Goal: Transaction & Acquisition: Book appointment/travel/reservation

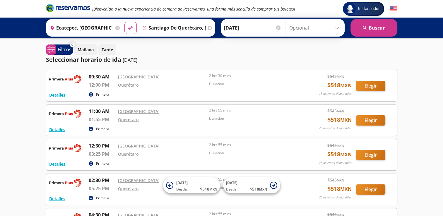
click at [87, 30] on input "Ecatepec, [GEOGRAPHIC_DATA]" at bounding box center [81, 27] width 66 height 15
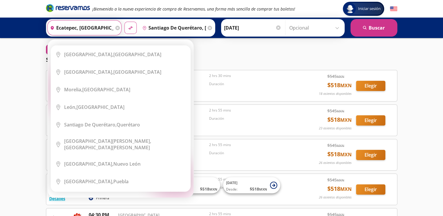
click at [115, 28] on icon at bounding box center [117, 28] width 4 height 4
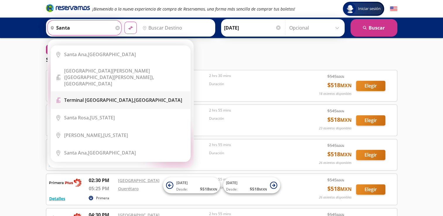
click at [90, 97] on b "Terminal [GEOGRAPHIC_DATA]," at bounding box center [99, 100] width 70 height 6
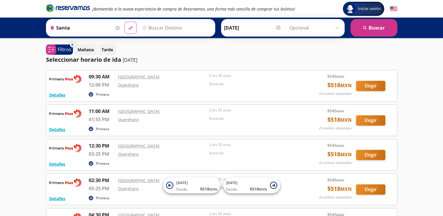
type input "Terminal [GEOGRAPHIC_DATA], [GEOGRAPHIC_DATA]"
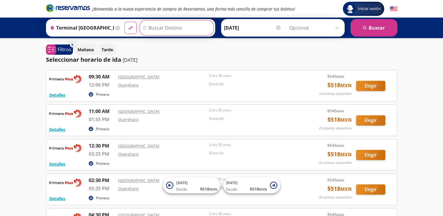
click at [157, 28] on input "Destino" at bounding box center [176, 27] width 72 height 15
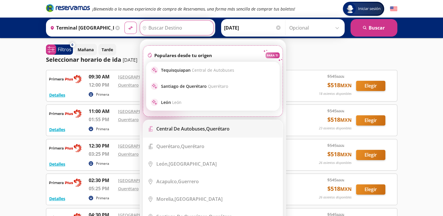
click at [185, 131] on b "Central de Autobuses," at bounding box center [181, 129] width 50 height 6
type input "Central de Autobuses, [GEOGRAPHIC_DATA]"
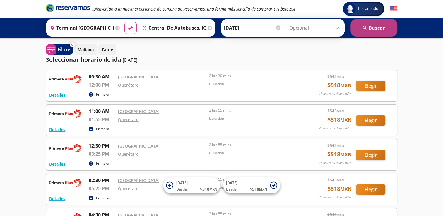
click at [368, 23] on button "search [GEOGRAPHIC_DATA]" at bounding box center [373, 28] width 47 height 18
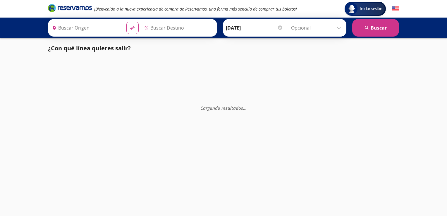
type input "Terminal [GEOGRAPHIC_DATA], [GEOGRAPHIC_DATA]"
type input "Central de Autobuses, [GEOGRAPHIC_DATA]"
